Goal: Information Seeking & Learning: Learn about a topic

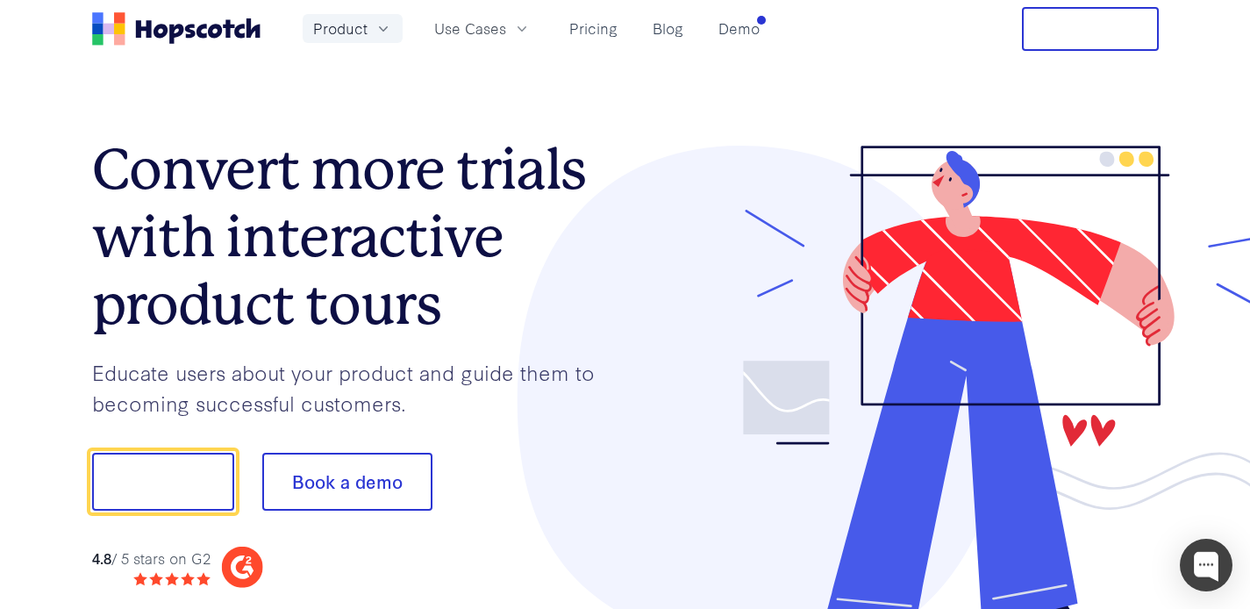
click at [378, 36] on icon "button" at bounding box center [384, 29] width 18 height 18
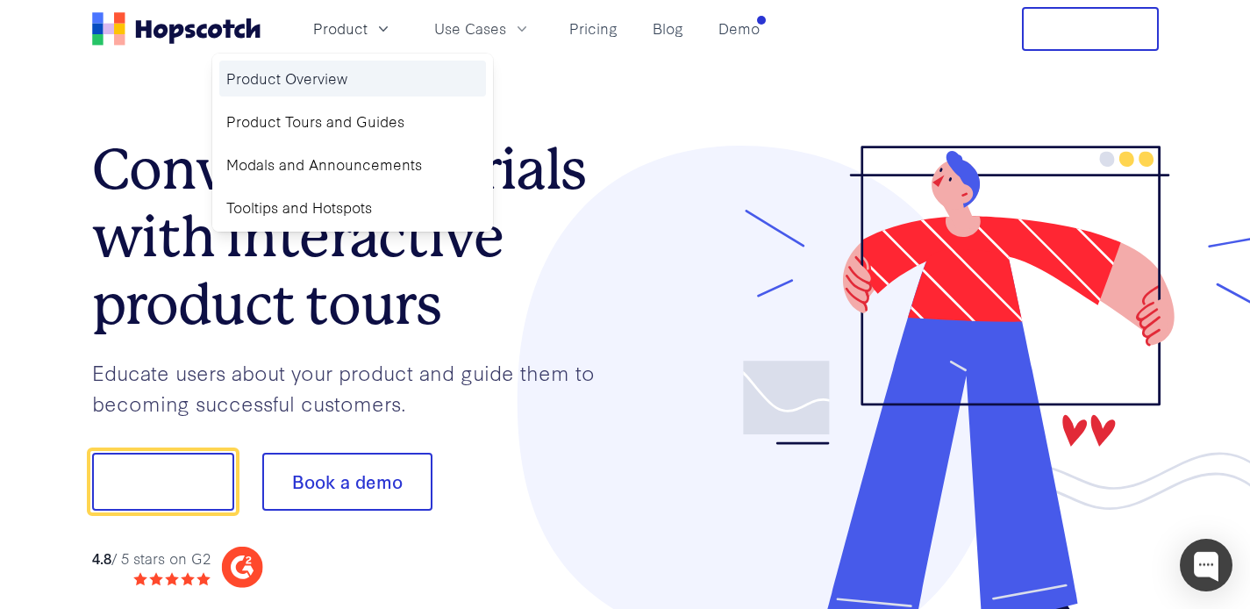
click at [354, 74] on link "Product Overview" at bounding box center [352, 79] width 267 height 36
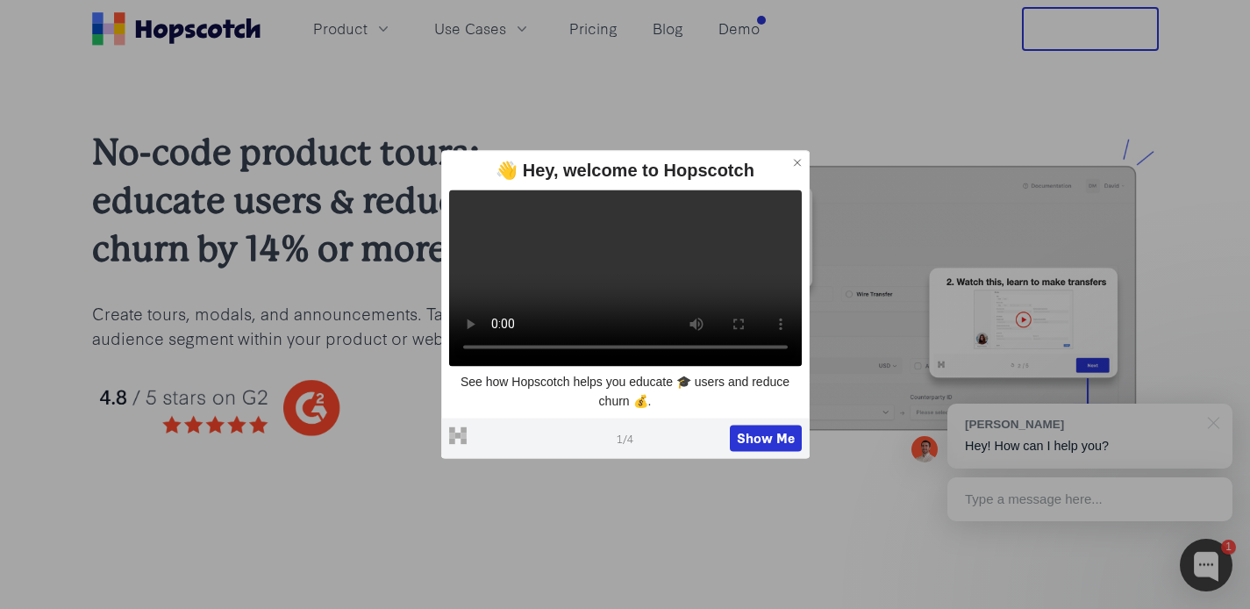
click at [797, 156] on icon at bounding box center [797, 162] width 12 height 12
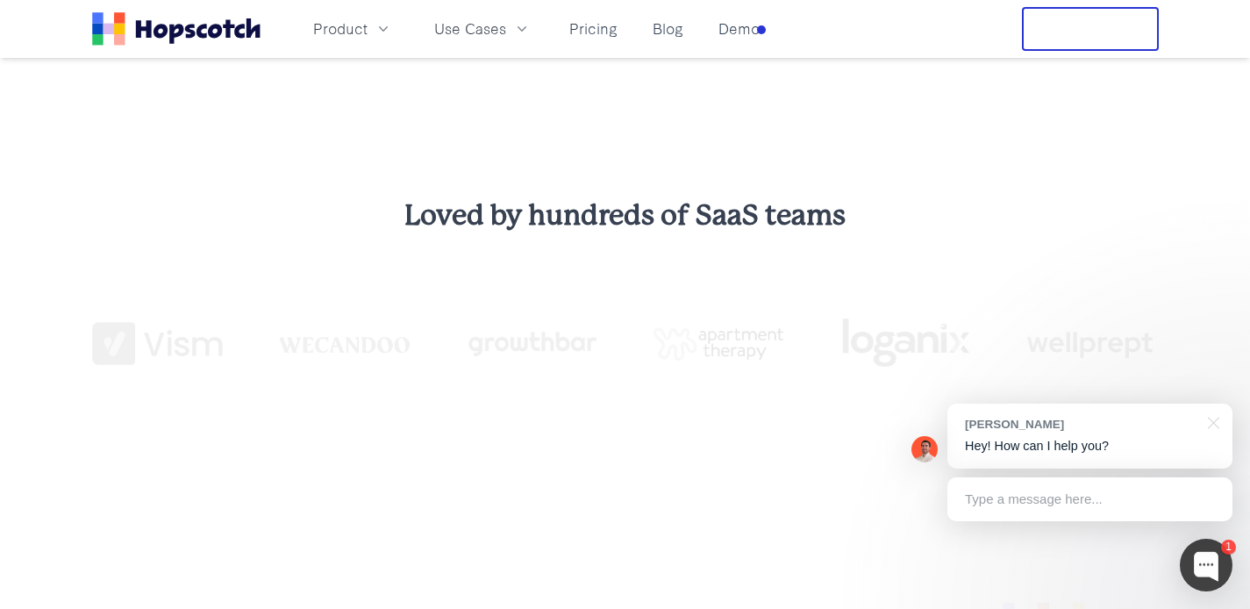
scroll to position [419, 0]
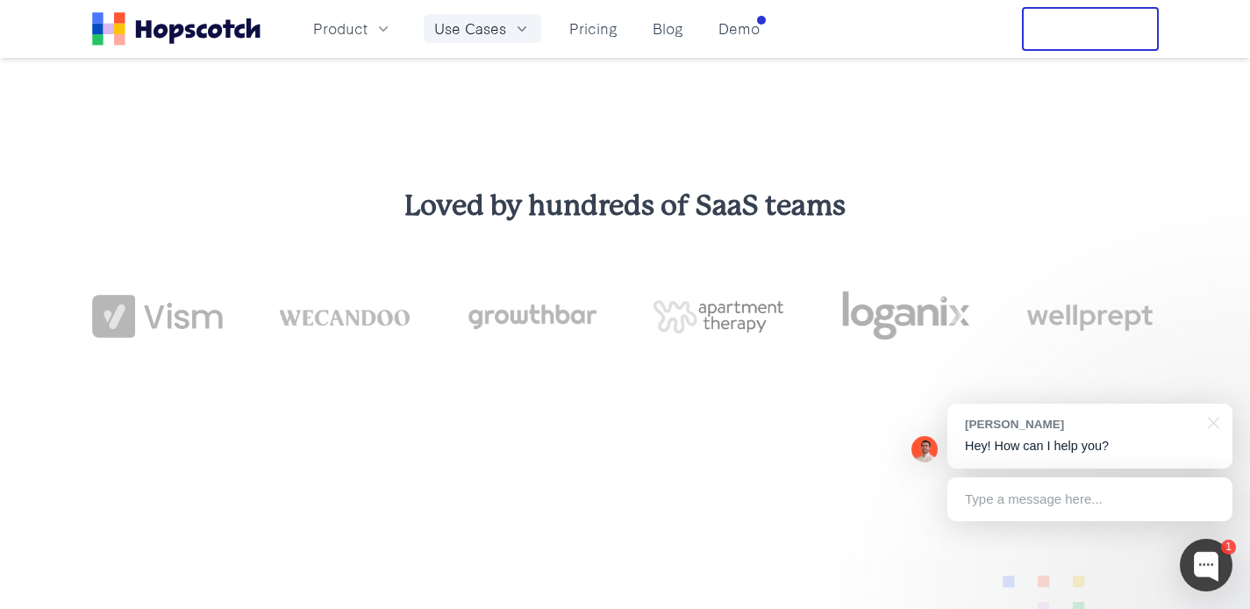
click at [477, 32] on span "Use Cases" at bounding box center [470, 29] width 72 height 22
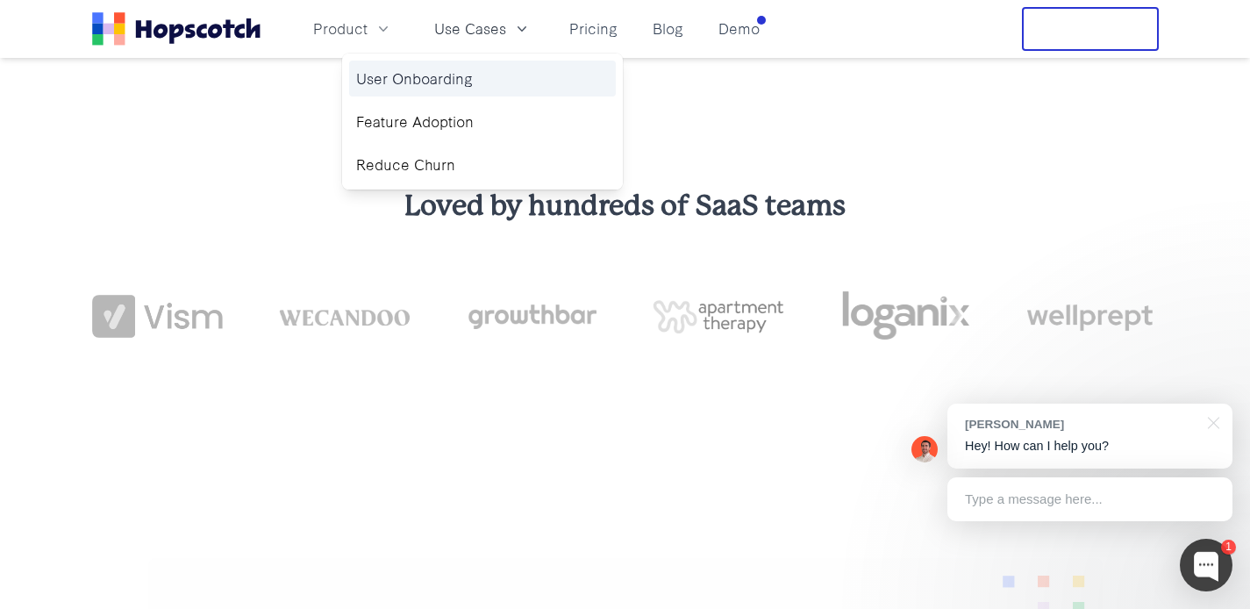
click at [455, 71] on link "User Onboarding" at bounding box center [482, 79] width 267 height 36
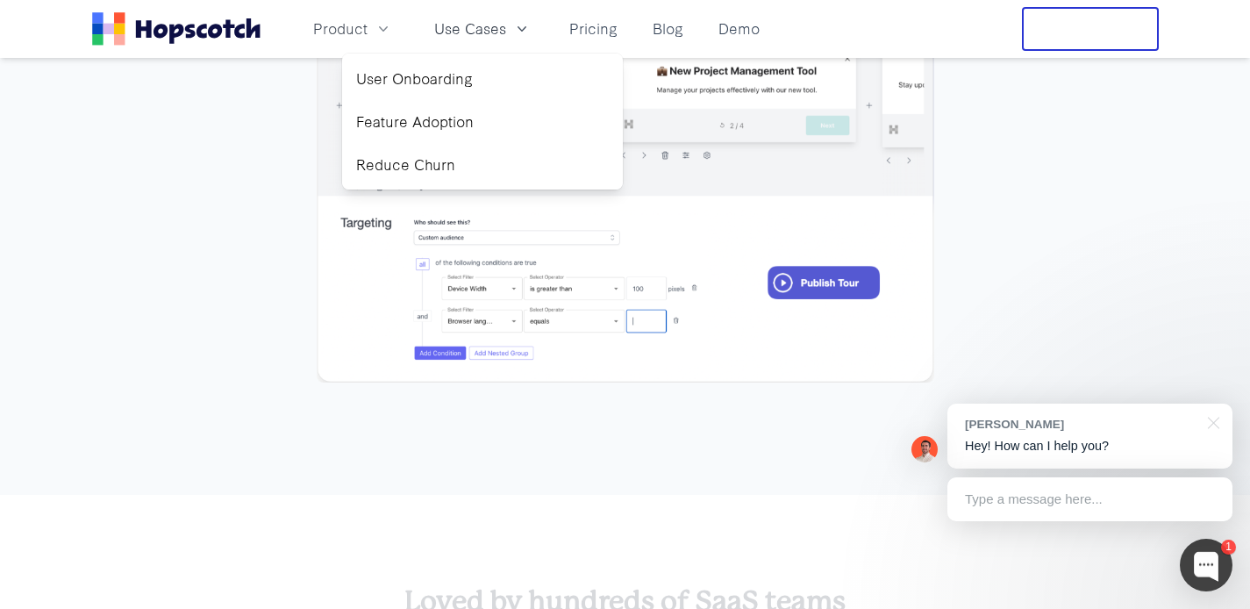
scroll to position [3472, 0]
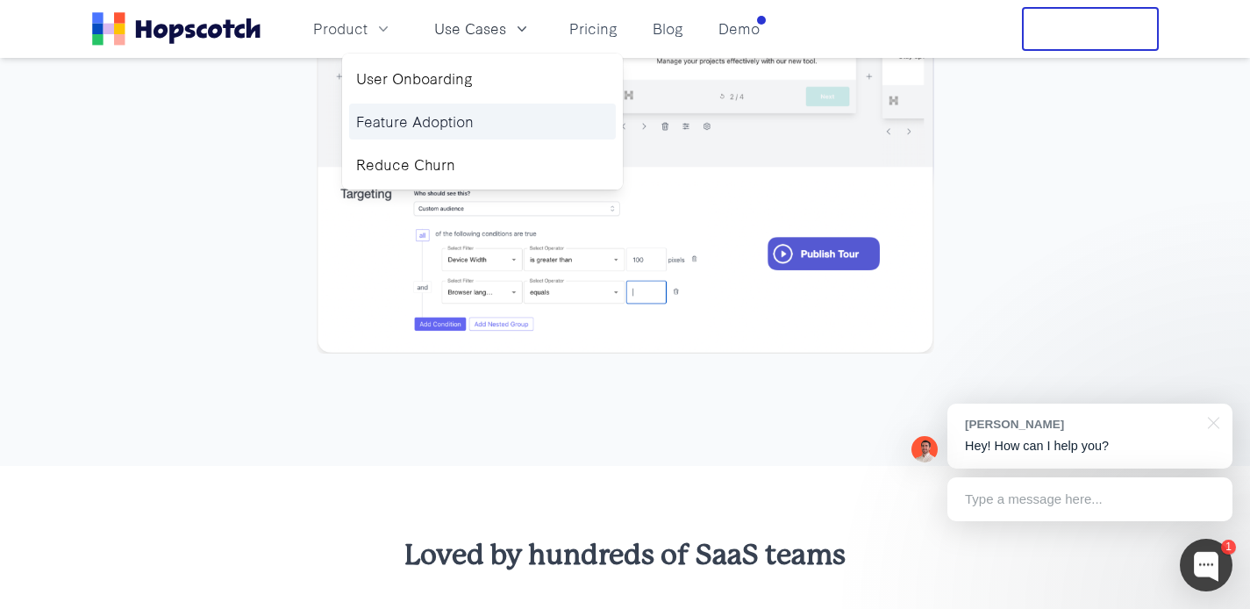
click at [447, 111] on link "Feature Adoption" at bounding box center [482, 122] width 267 height 36
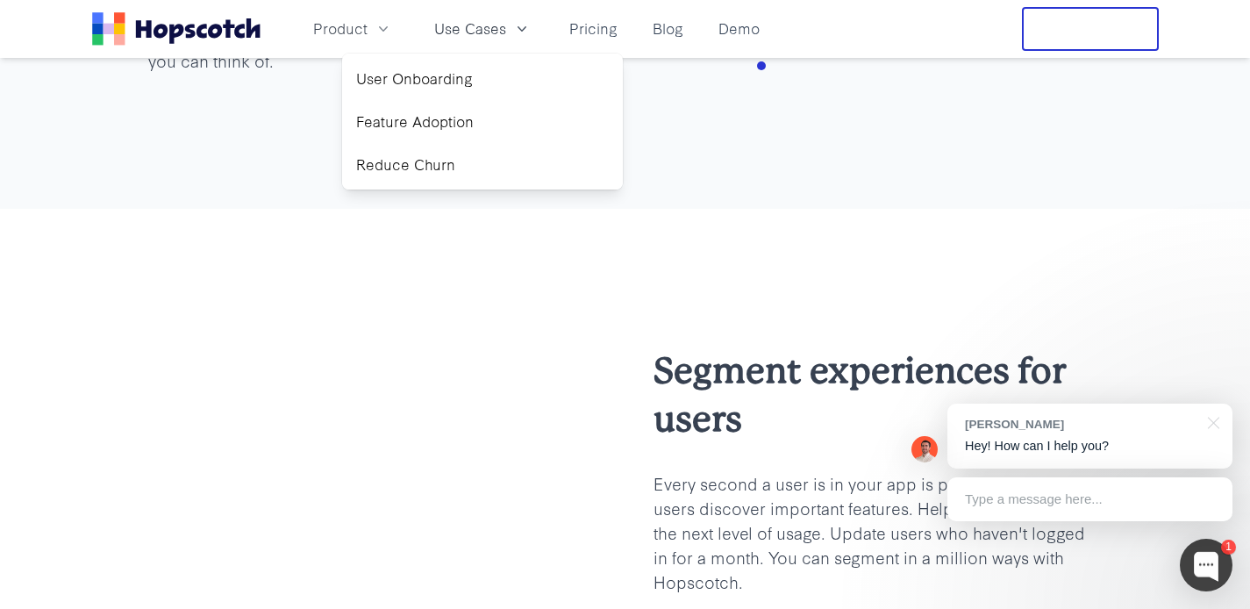
scroll to position [1246, 0]
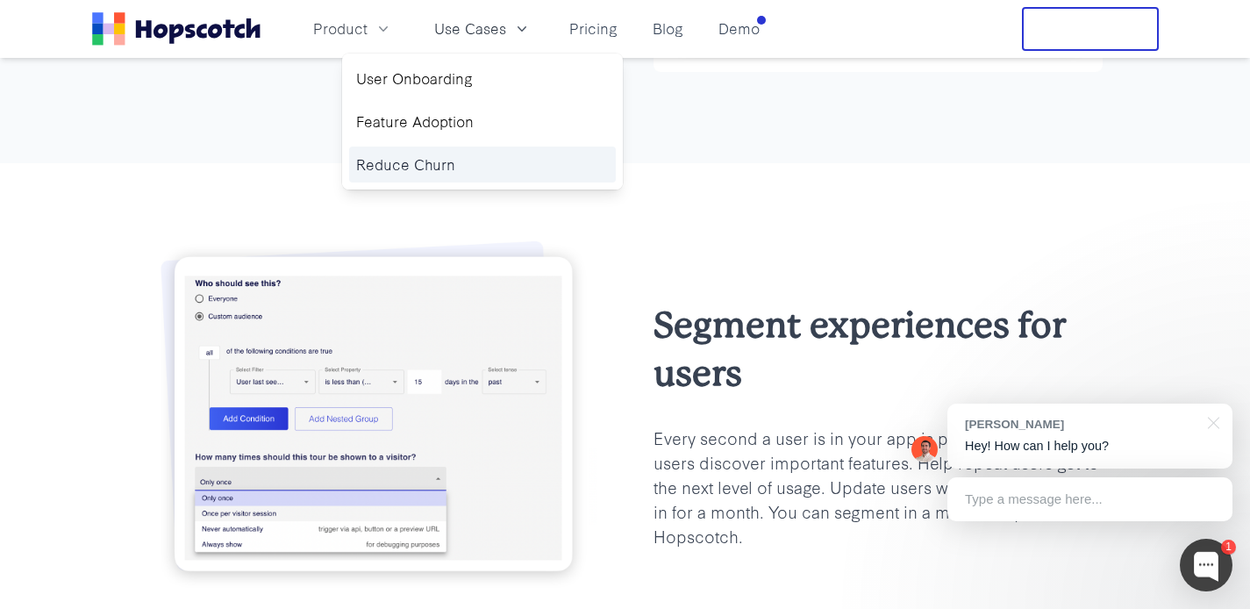
click at [436, 170] on link "Reduce Churn" at bounding box center [482, 164] width 267 height 36
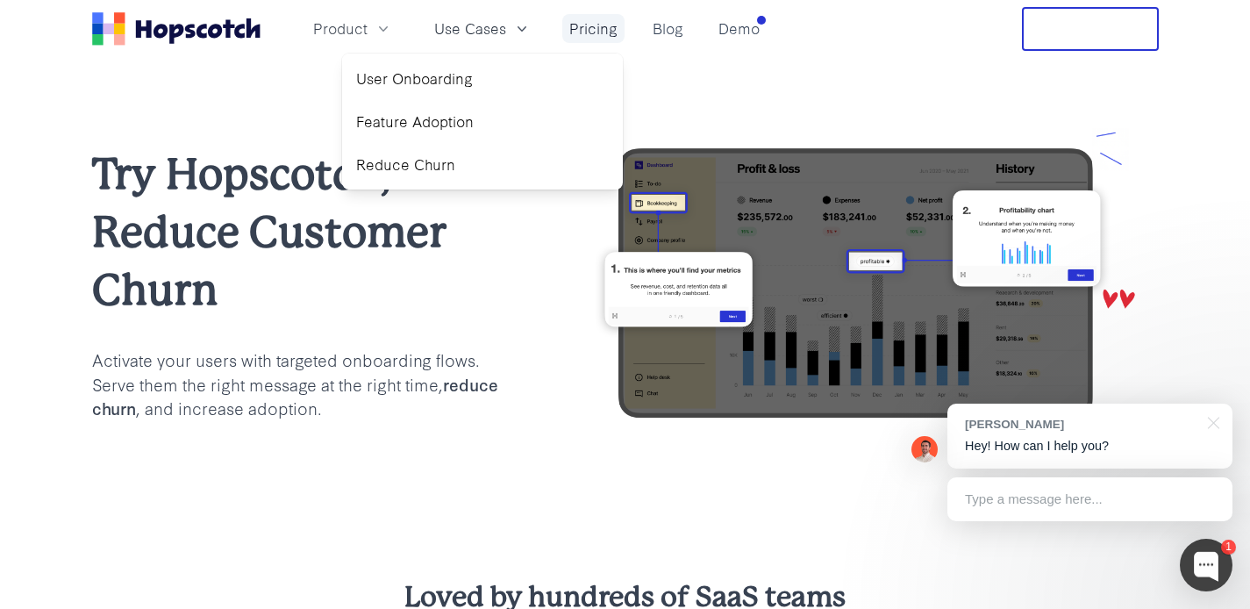
click at [609, 30] on link "Pricing" at bounding box center [593, 28] width 62 height 29
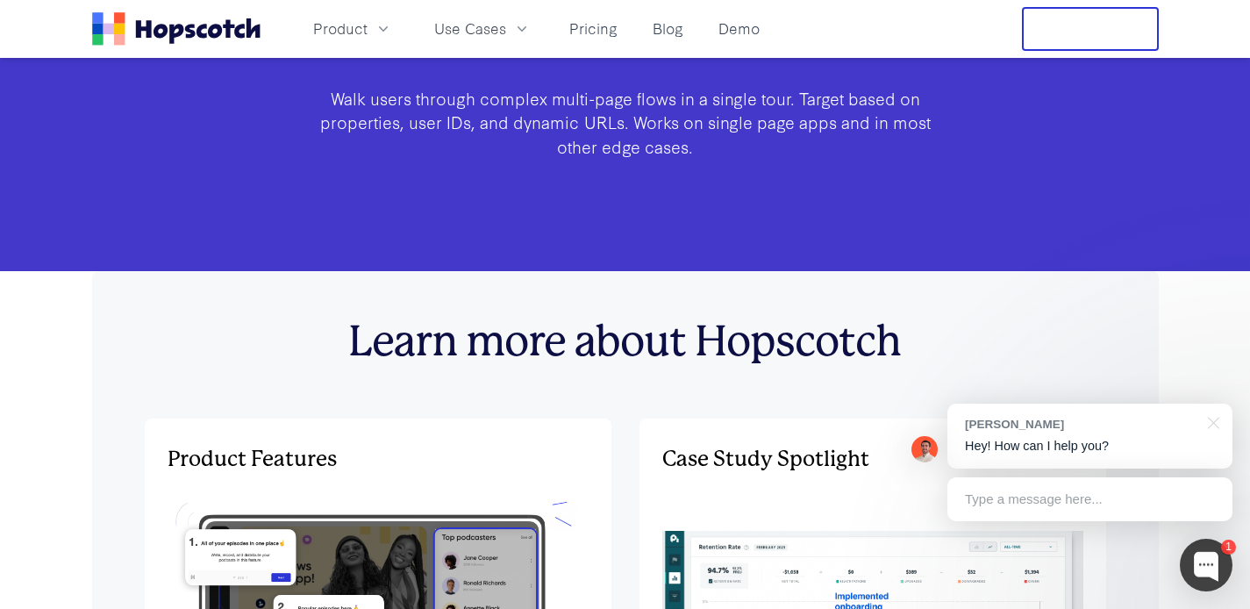
scroll to position [5092, 0]
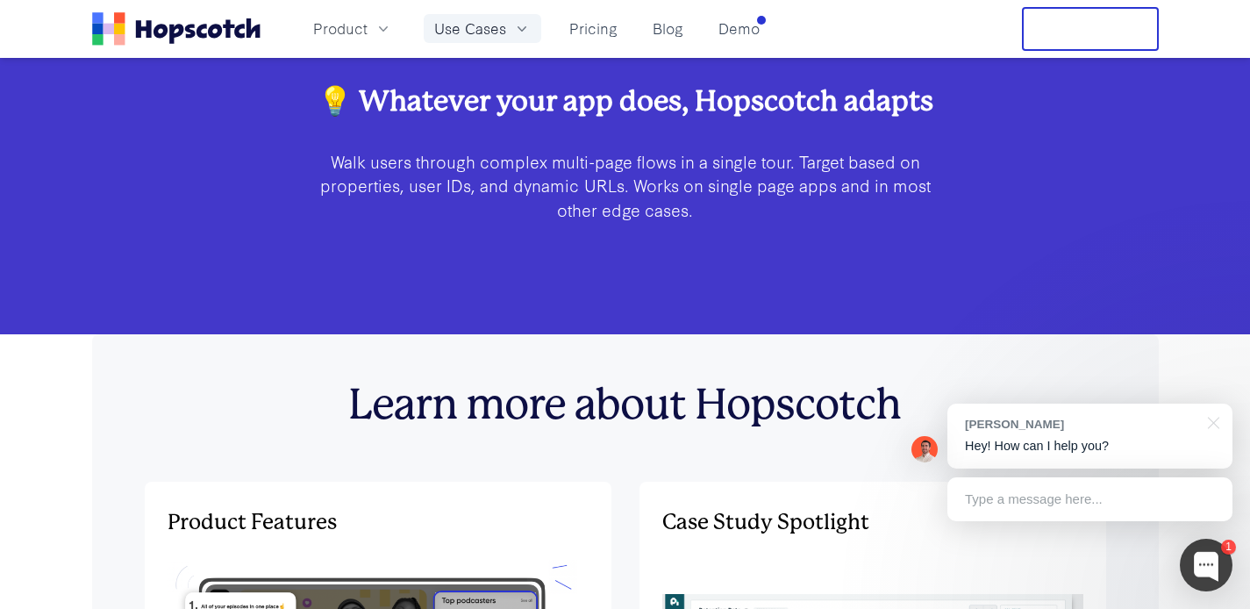
click at [489, 32] on span "Use Cases" at bounding box center [470, 29] width 72 height 22
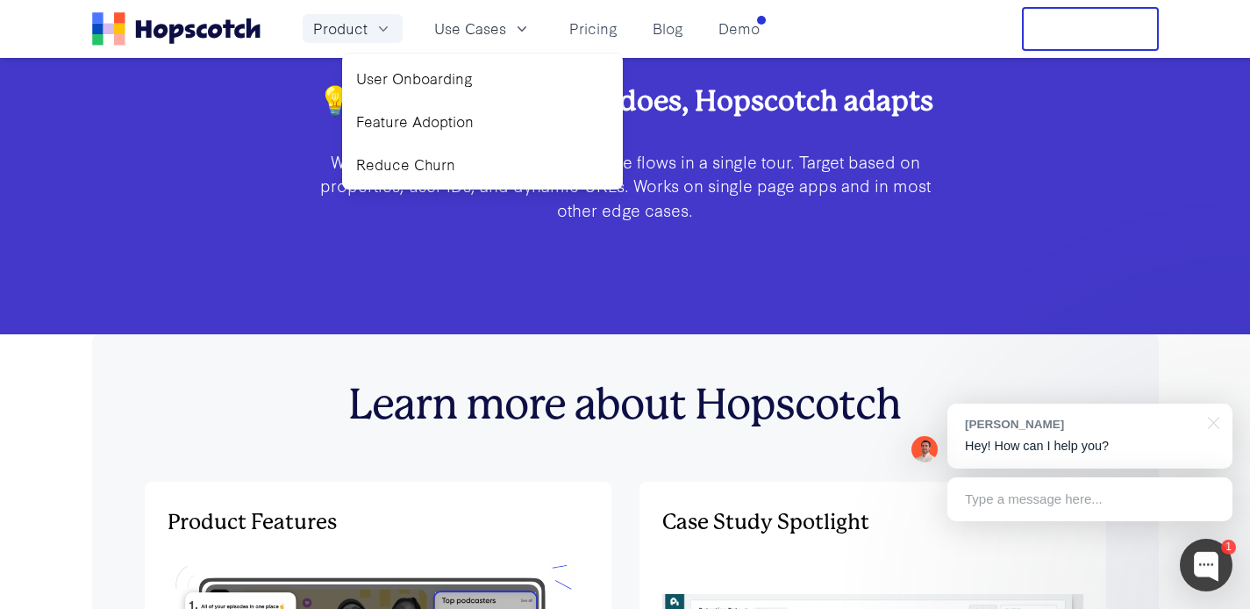
click at [379, 34] on icon "button" at bounding box center [384, 29] width 18 height 18
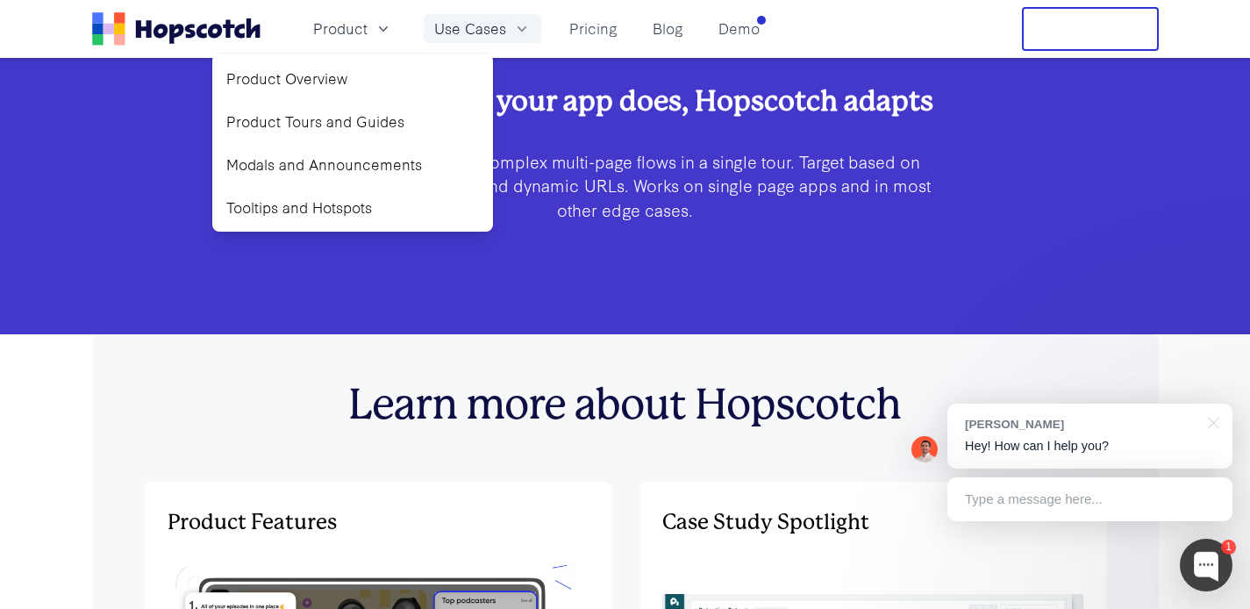
click at [489, 36] on span "Use Cases" at bounding box center [470, 29] width 72 height 22
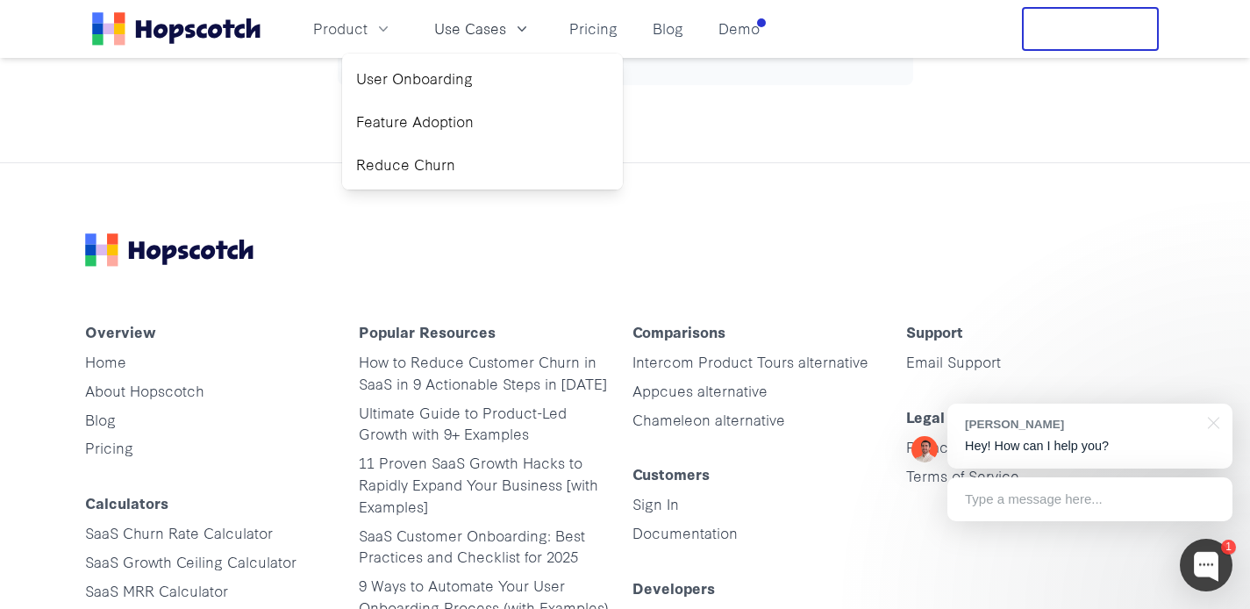
scroll to position [8783, 0]
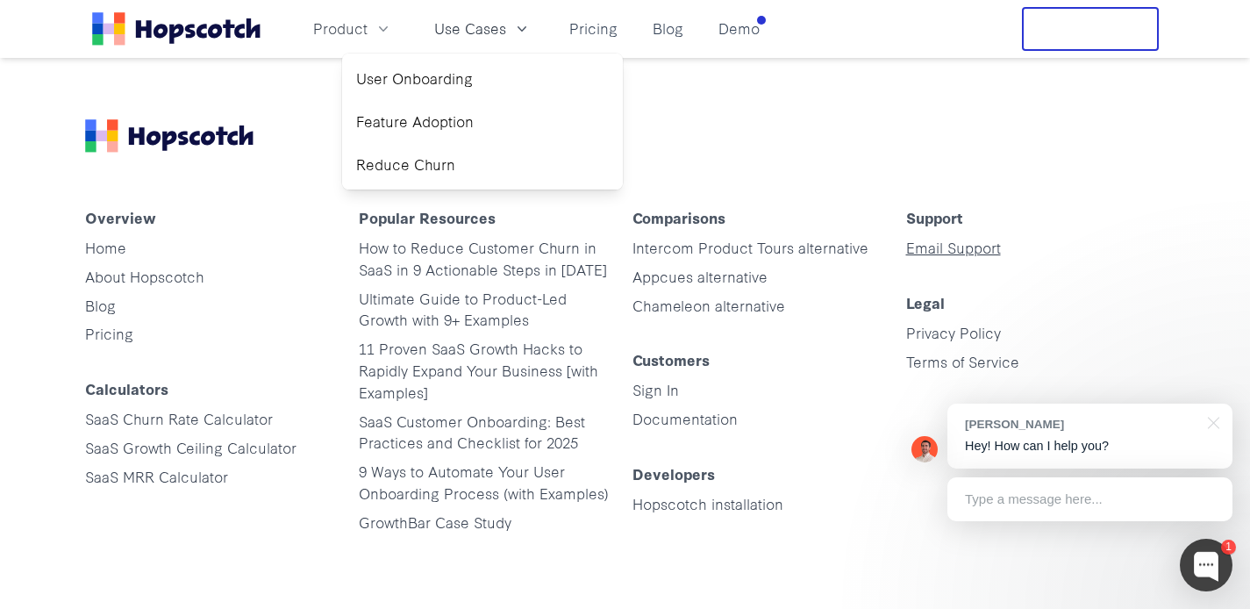
click at [932, 247] on link "Email Support" at bounding box center [953, 247] width 95 height 20
